Goal: Information Seeking & Learning: Learn about a topic

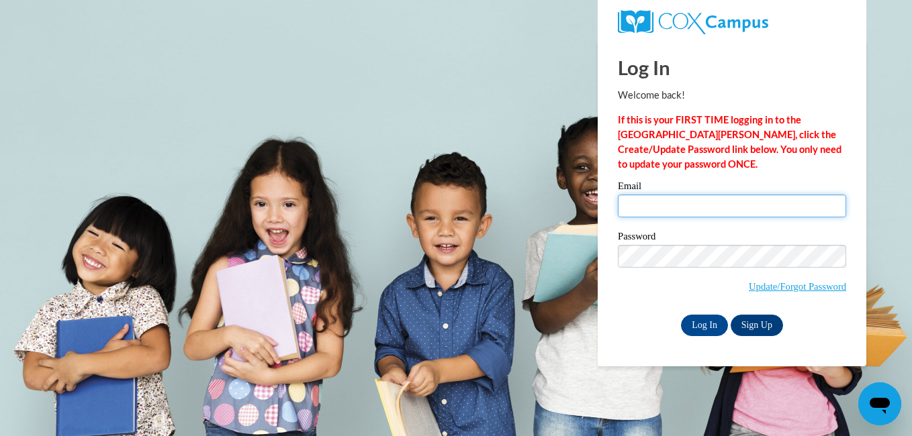
click at [645, 203] on input "Email" at bounding box center [732, 206] width 228 height 23
type input "williams_hope@att.net"
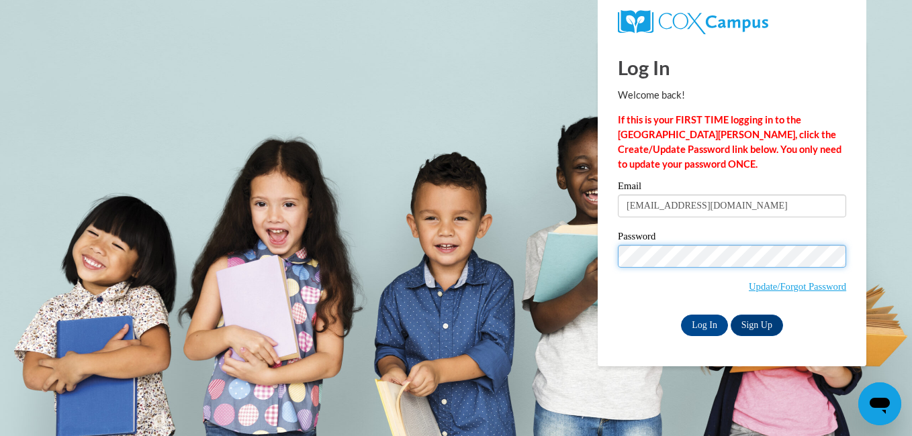
click at [681, 315] on input "Log In" at bounding box center [704, 325] width 47 height 21
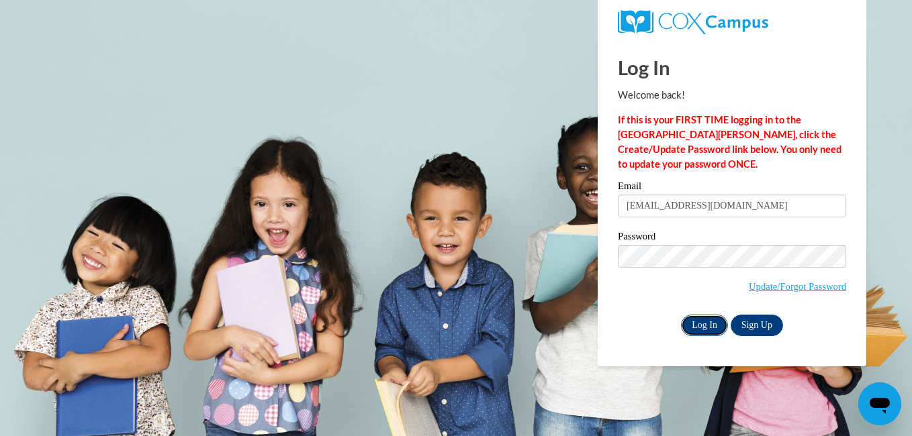
click at [695, 322] on input "Log In" at bounding box center [704, 325] width 47 height 21
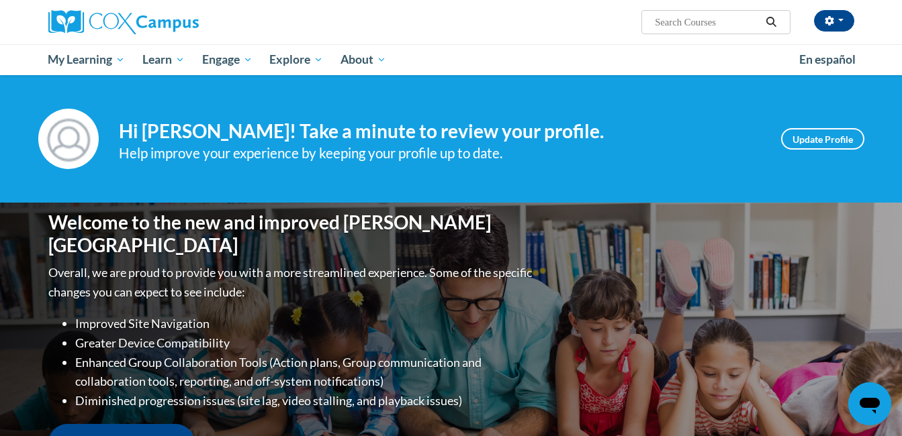
click at [424, 9] on div "[PERSON_NAME] ([GEOGRAPHIC_DATA]/New_York UTC-04:00) My Profile Inbox My Transc…" at bounding box center [588, 17] width 550 height 34
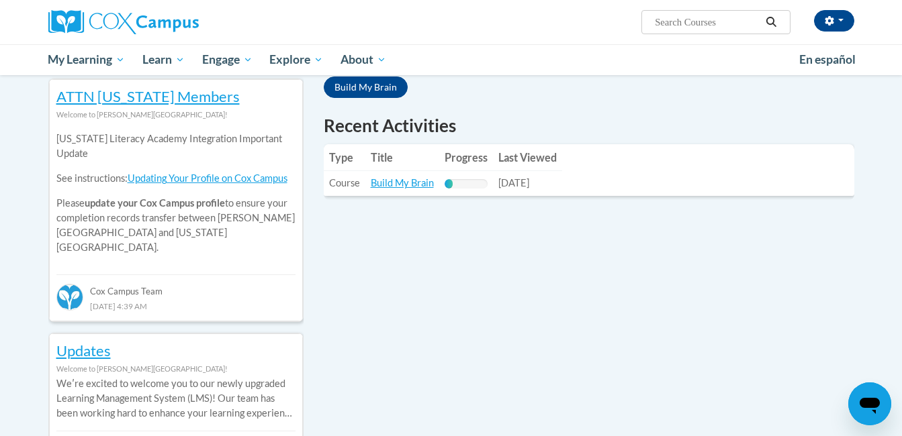
scroll to position [419, 0]
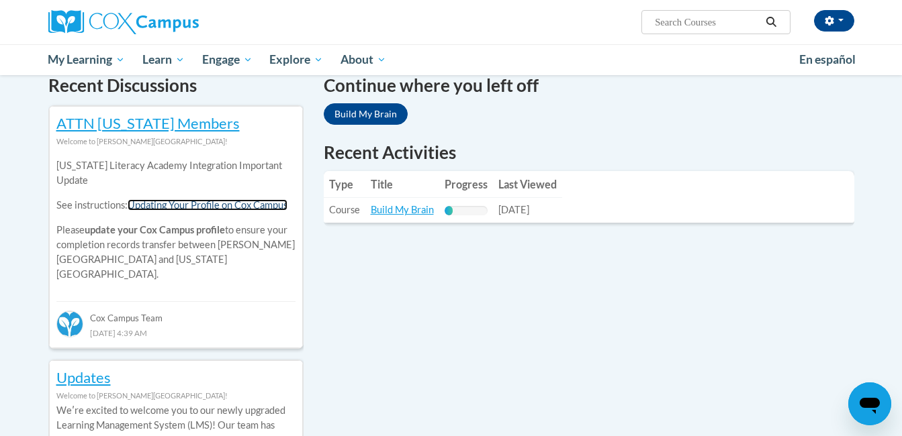
click at [201, 203] on link "Updating Your Profile on Cox Campus" at bounding box center [208, 204] width 160 height 11
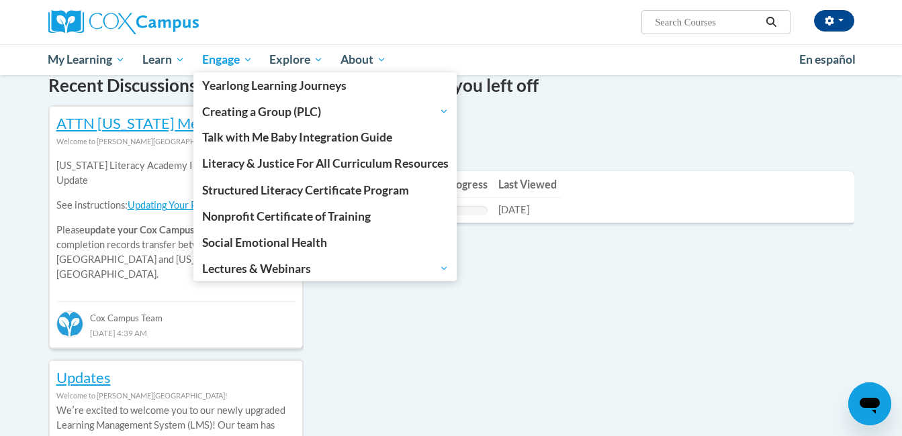
click at [222, 53] on span "Engage" at bounding box center [227, 60] width 50 height 16
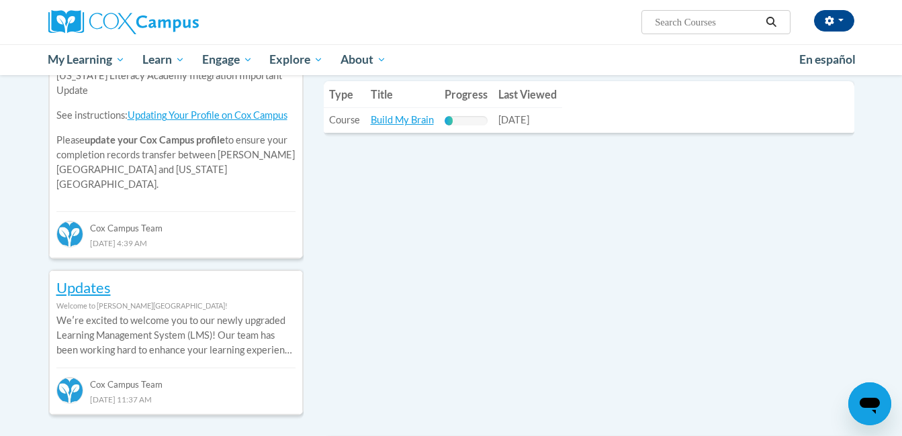
scroll to position [446, 0]
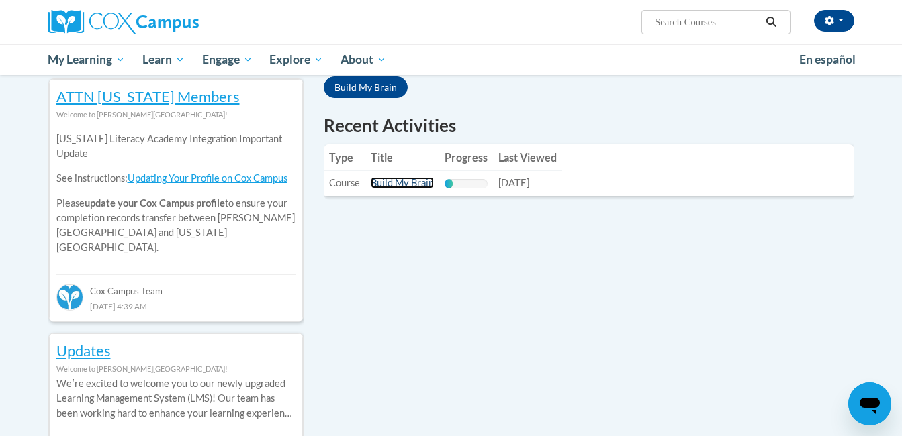
click at [391, 181] on link "Build My Brain" at bounding box center [402, 182] width 63 height 11
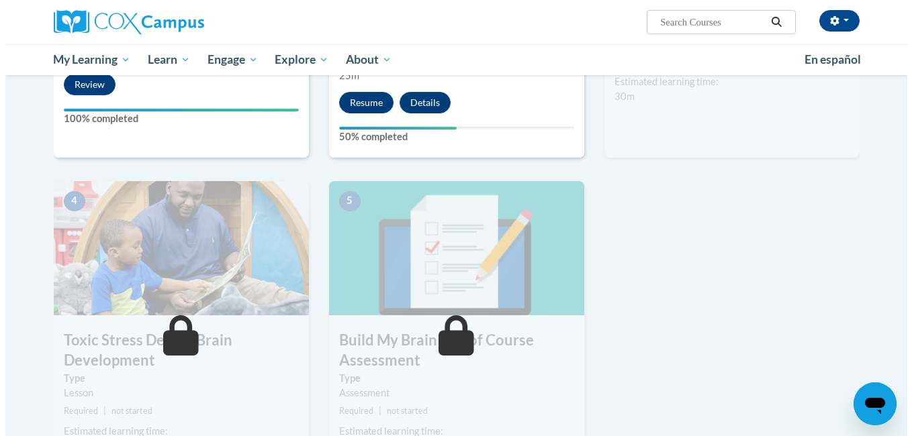
scroll to position [456, 0]
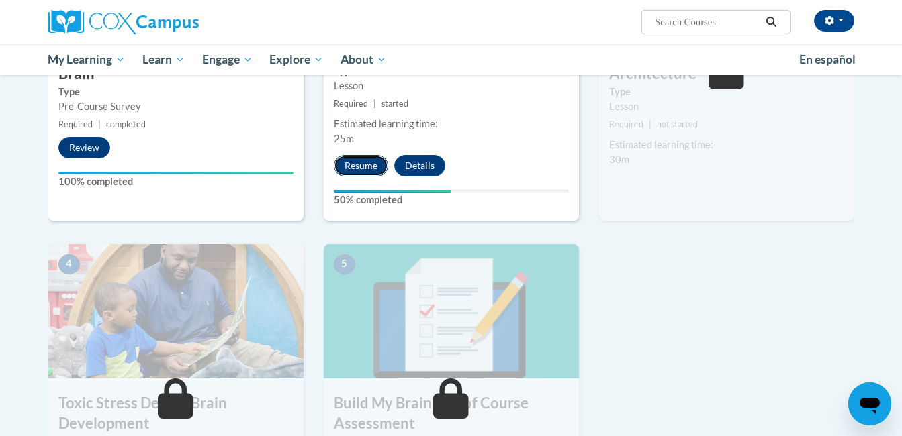
click at [356, 163] on button "Resume" at bounding box center [361, 165] width 54 height 21
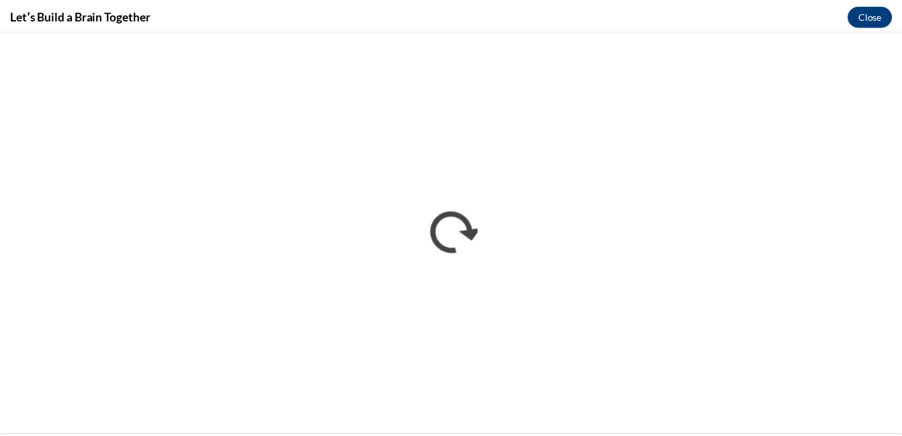
scroll to position [0, 0]
click at [881, 13] on button "Close" at bounding box center [879, 14] width 45 height 21
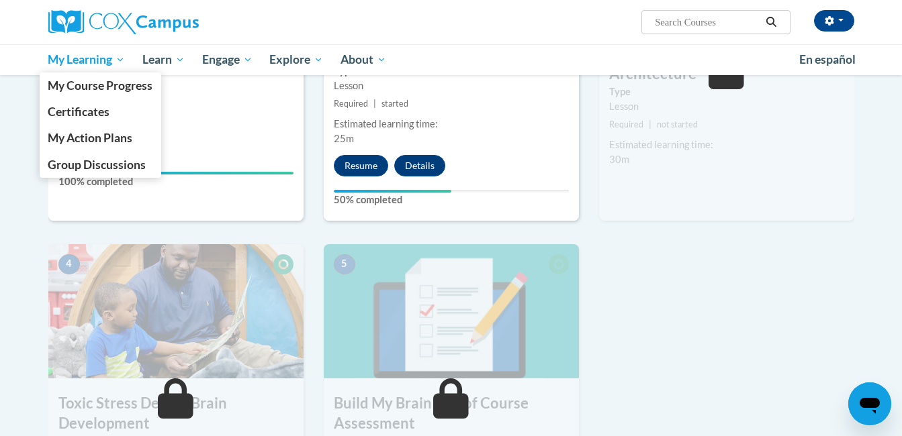
click at [84, 54] on span "My Learning" at bounding box center [86, 60] width 77 height 16
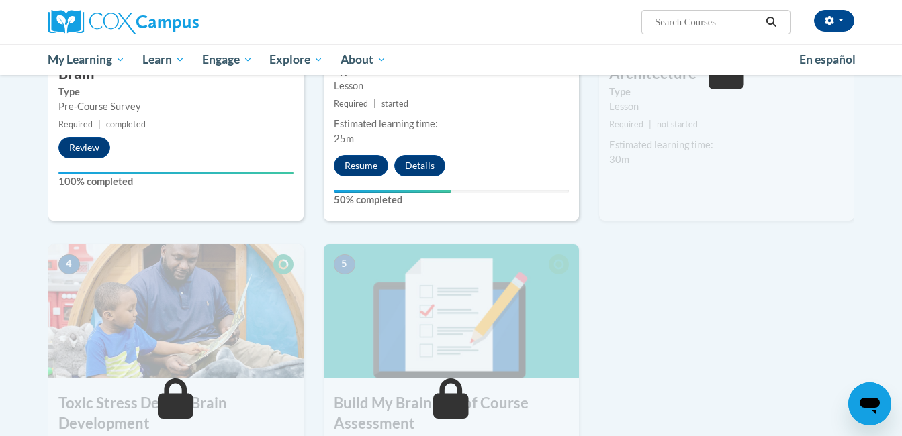
click at [248, 209] on div "1 Pre-Course Survey for Build My Brain Type Pre-Course Survey Required | comple…" at bounding box center [175, 57] width 255 height 326
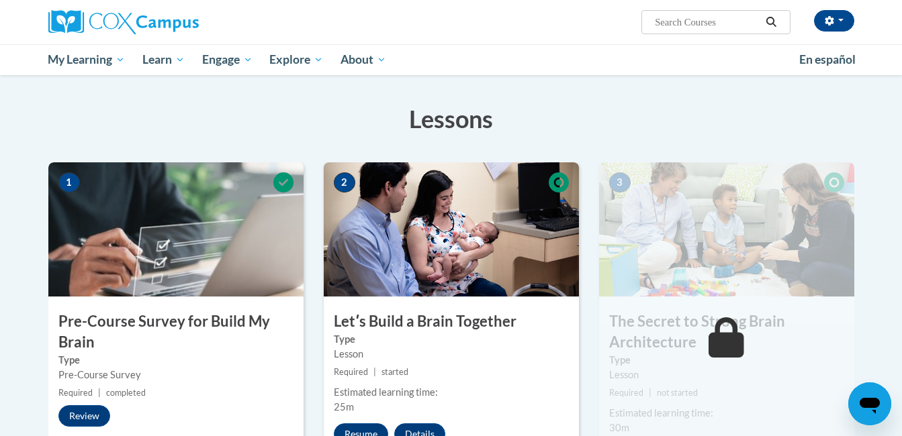
scroll to position [161, 0]
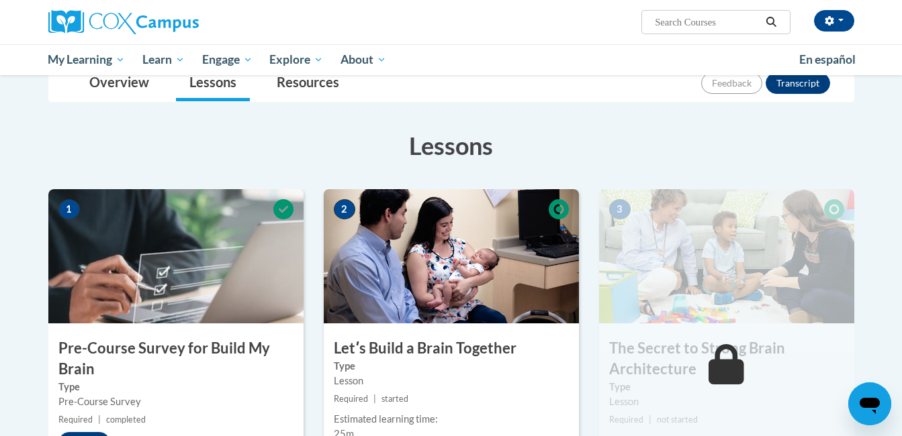
click at [866, 410] on icon "Open messaging window" at bounding box center [869, 404] width 24 height 24
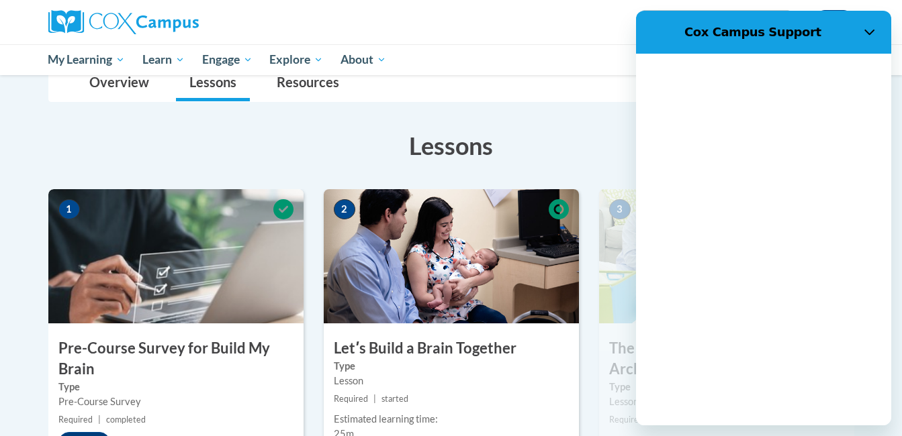
scroll to position [0, 0]
click at [888, 414] on div "Loading conversation" at bounding box center [763, 240] width 255 height 372
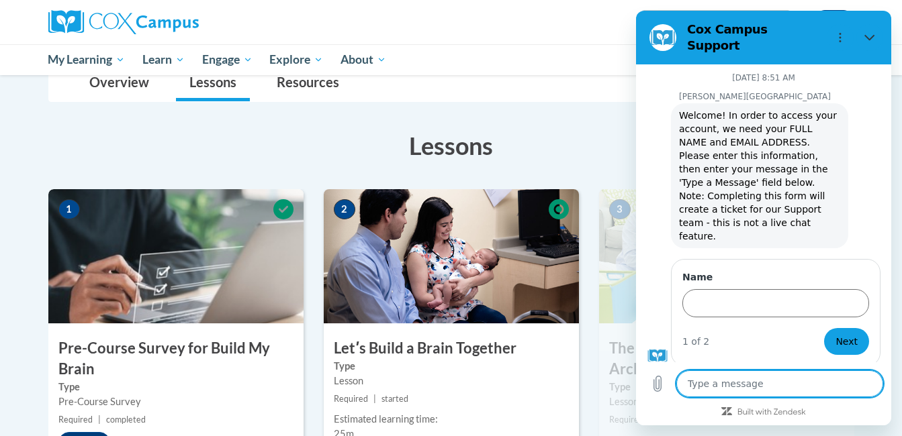
scroll to position [75, 0]
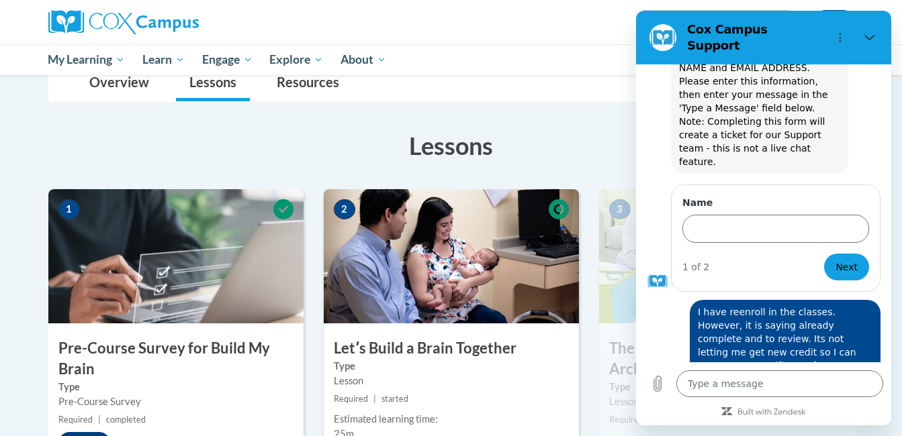
click at [556, 58] on ul "My Learning My Learning My Course Progress Certificates My Action Plans Group D…" at bounding box center [415, 59] width 751 height 31
click at [554, 49] on ul "My Learning My Learning My Course Progress Certificates My Action Plans Group D…" at bounding box center [415, 59] width 751 height 31
click at [487, 327] on div "2 Letʹs Build a Brain Together Type Lesson Required | started Estimated learnin…" at bounding box center [451, 352] width 255 height 326
click at [867, 403] on div "Type a message x" at bounding box center [763, 384] width 255 height 43
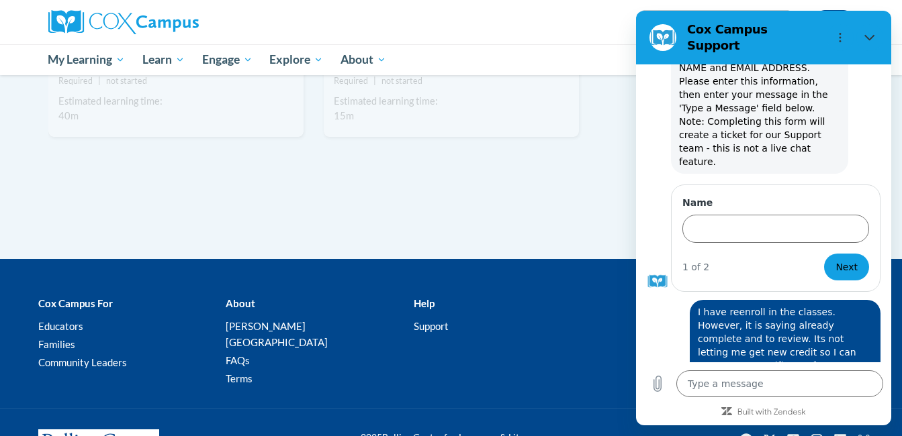
scroll to position [894, 0]
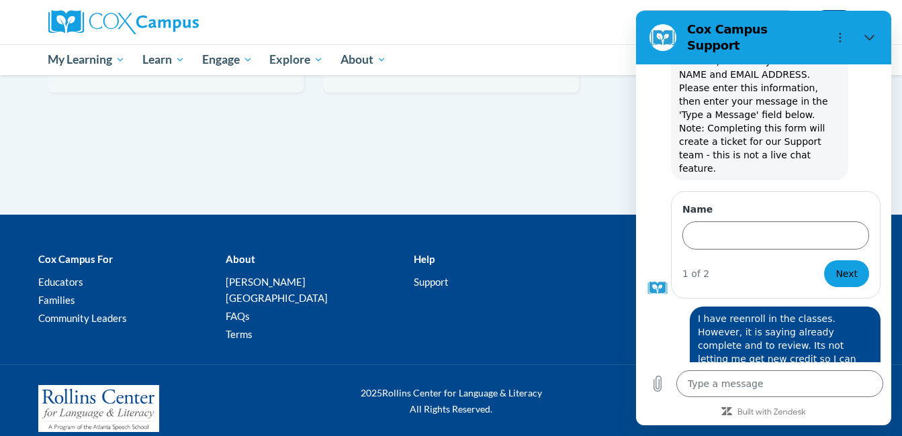
scroll to position [0, 0]
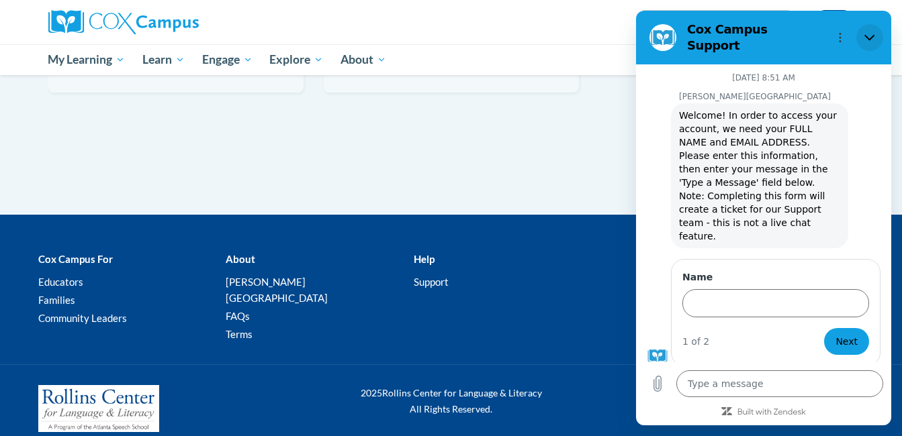
click at [869, 32] on icon "Close" at bounding box center [869, 37] width 11 height 11
type textarea "x"
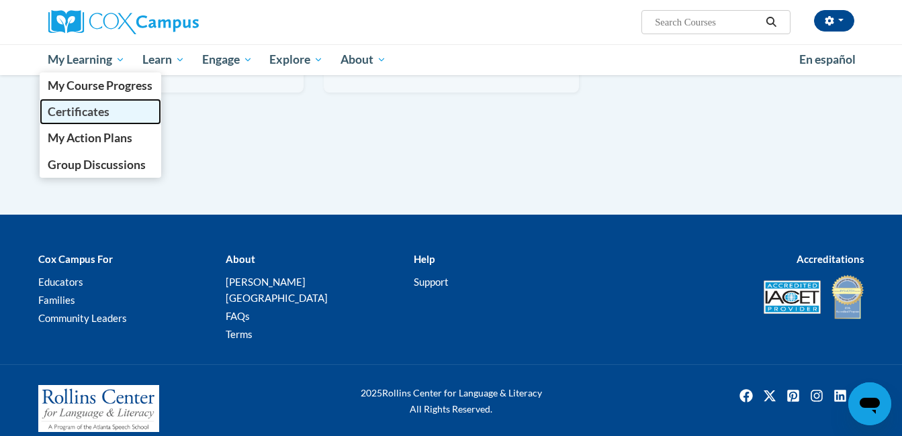
click at [102, 112] on span "Certificates" at bounding box center [79, 112] width 62 height 14
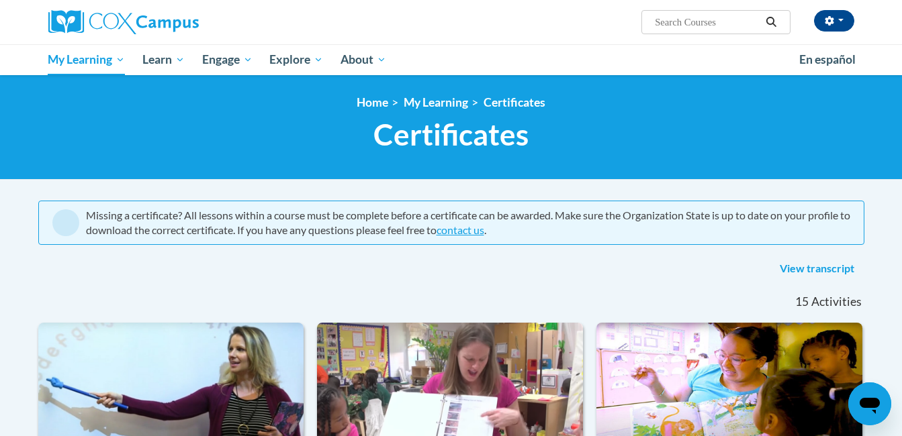
click at [799, 268] on link "View transcript" at bounding box center [816, 268] width 95 height 21
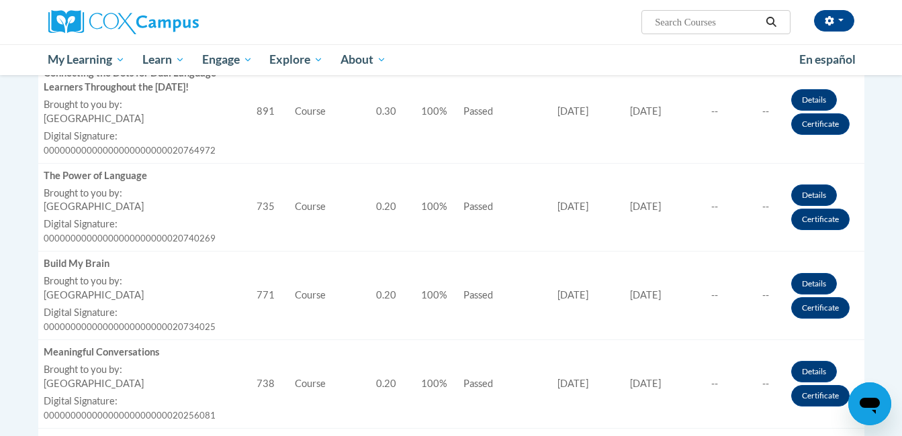
scroll to position [1243, 0]
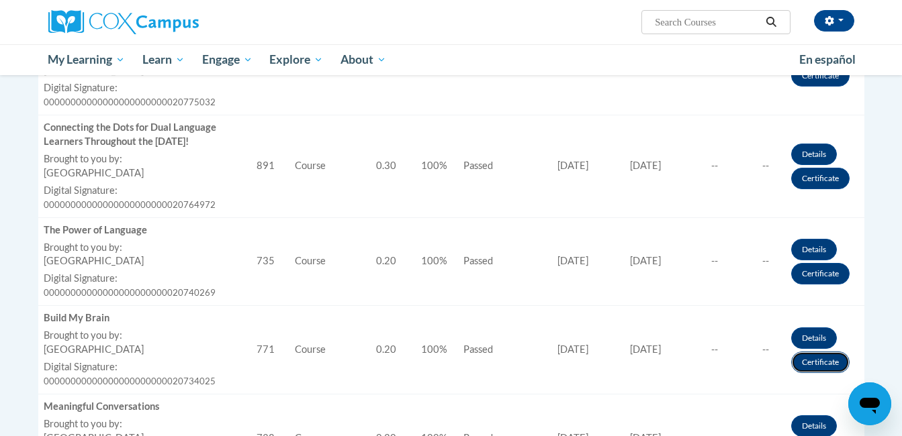
click at [809, 356] on link "Certificate" at bounding box center [820, 362] width 58 height 21
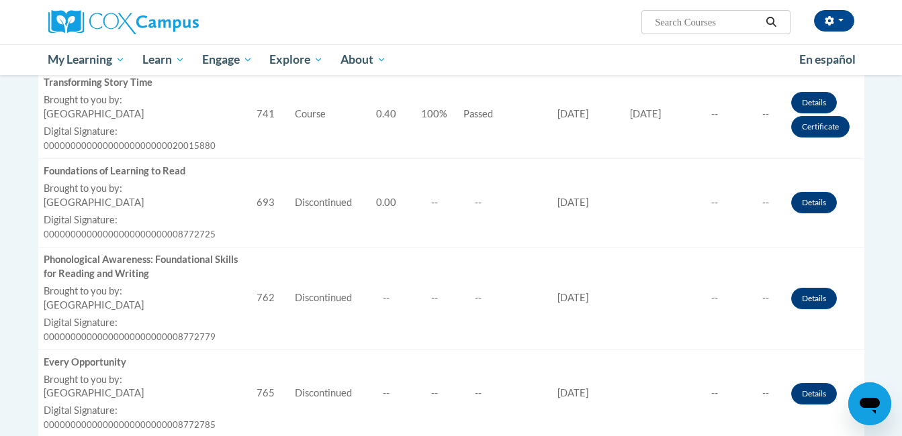
scroll to position [1915, 0]
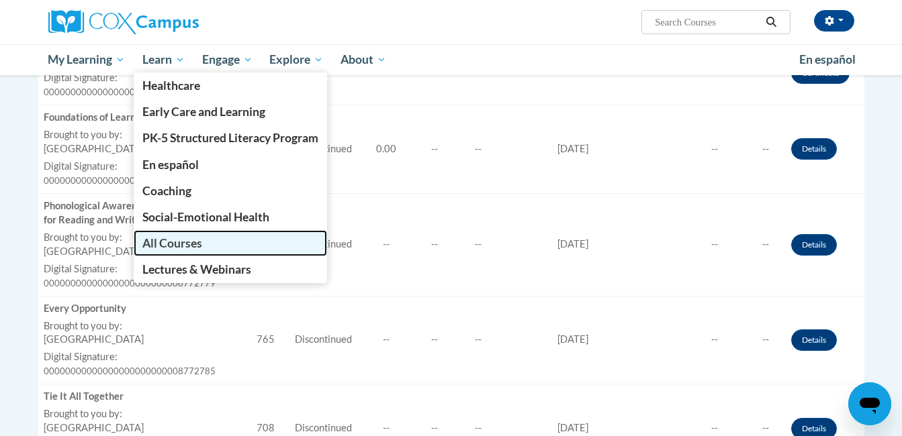
click at [175, 240] on span "All Courses" at bounding box center [172, 243] width 60 height 14
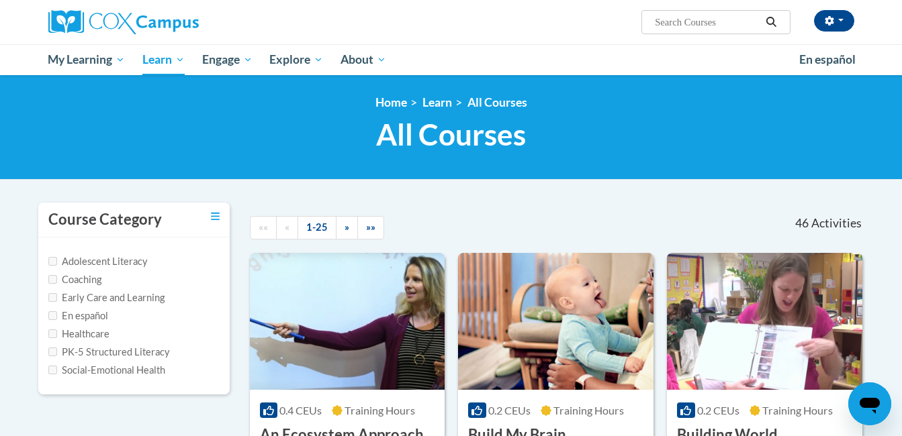
click at [175, 240] on div "Adolescent Literacy Coaching Early Care and Learning En español Healthcare PK-5…" at bounding box center [133, 316] width 191 height 157
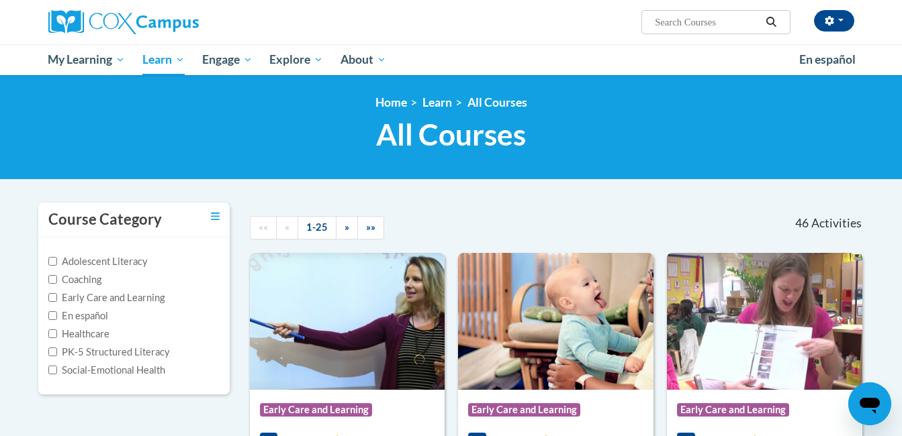
click at [849, 430] on div "Course Category: Early Care and Learning 0.2 CEUs 2 Training Hours COURSE Build…" at bounding box center [764, 443] width 195 height 107
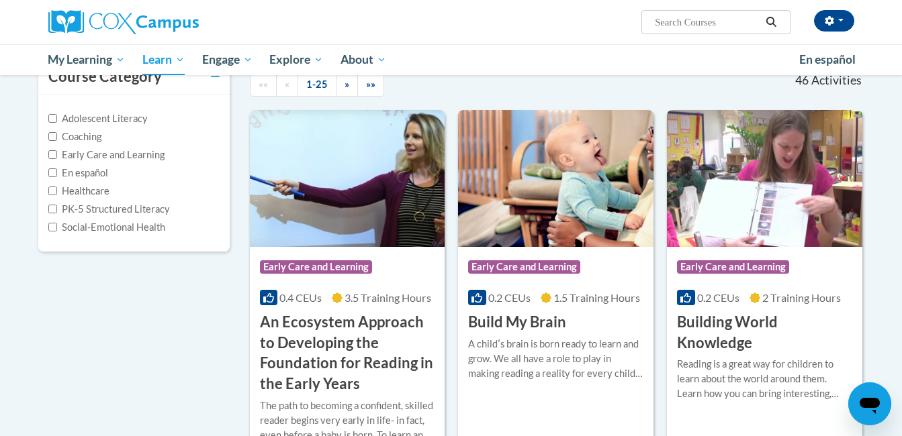
scroll to position [179, 0]
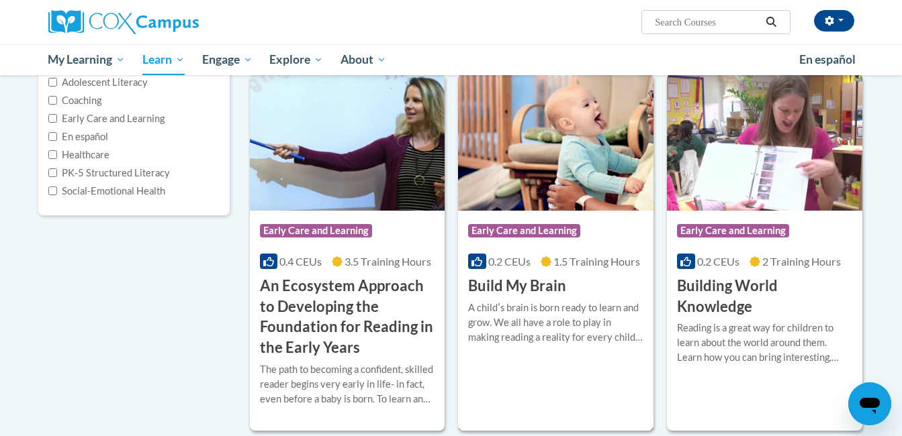
click at [616, 339] on div "A childʹs brain is born ready to learn and grow. We all have a role to play in …" at bounding box center [555, 323] width 175 height 44
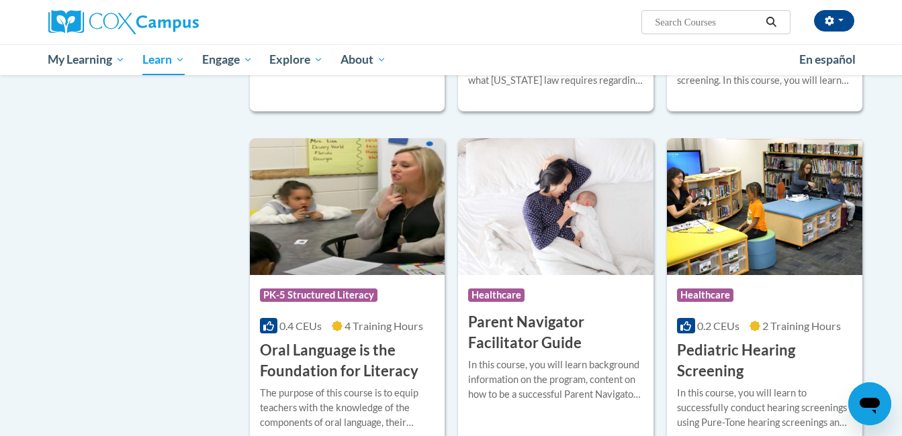
scroll to position [3018, 0]
